Goal: Task Accomplishment & Management: Complete application form

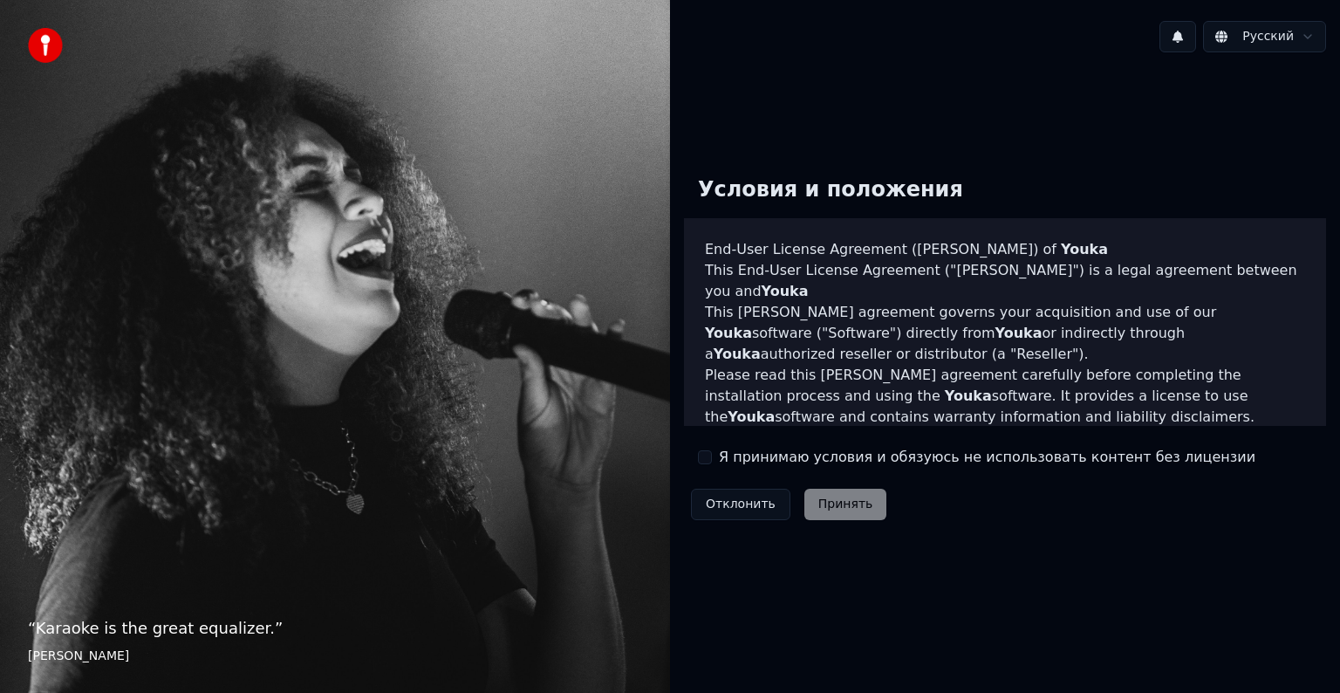
click at [737, 457] on label "Я принимаю условия и обязуюсь не использовать контент без лицензии" at bounding box center [987, 457] width 536 height 21
click at [712, 457] on button "Я принимаю условия и обязуюсь не использовать контент без лицензии" at bounding box center [705, 457] width 14 height 14
click at [838, 488] on button "Принять" at bounding box center [845, 503] width 83 height 31
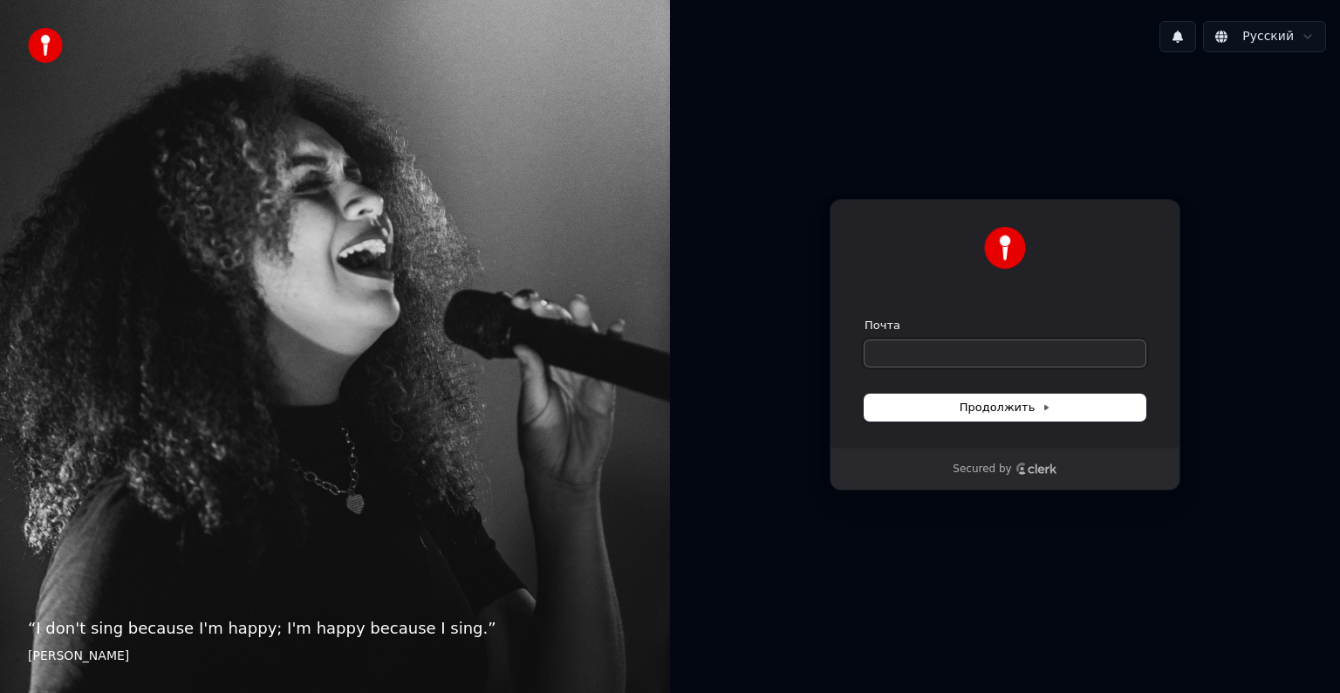
click at [938, 363] on input "Почта" at bounding box center [1004, 353] width 281 height 26
